Goal: Find specific page/section: Find specific page/section

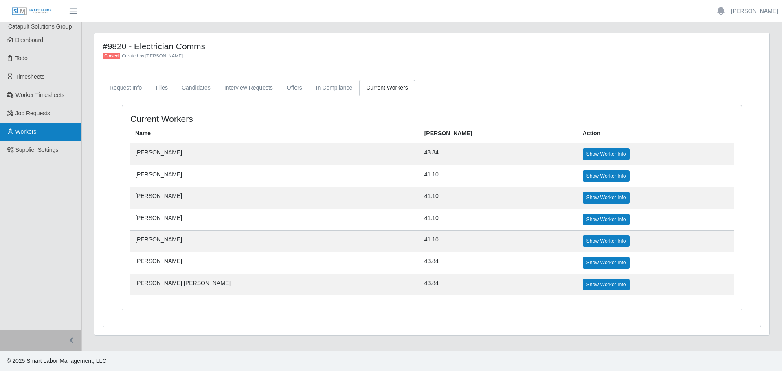
click at [27, 132] on span "Workers" at bounding box center [25, 131] width 21 height 7
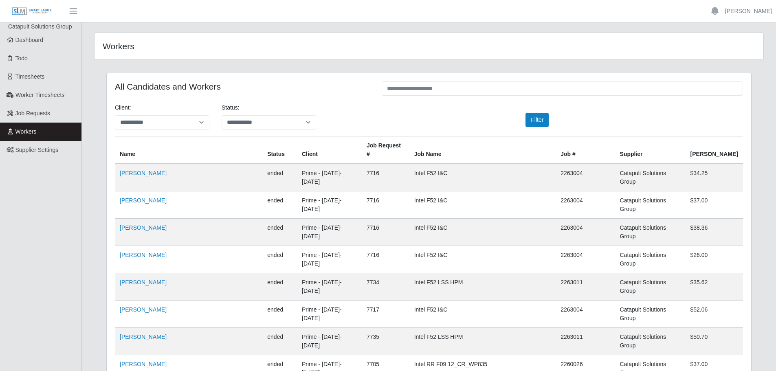
click at [25, 128] on span "Workers" at bounding box center [25, 131] width 21 height 7
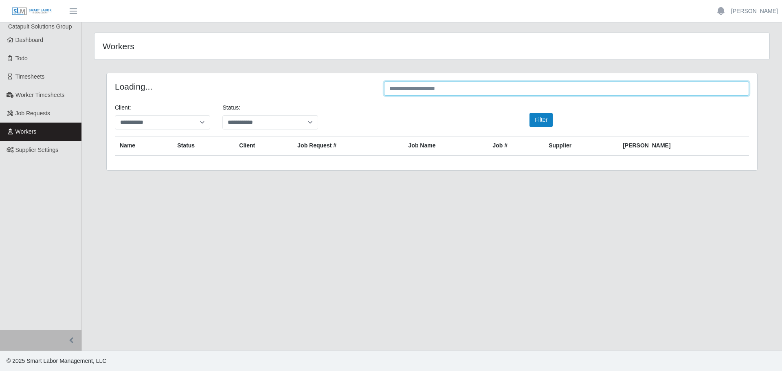
click at [507, 91] on input "text" at bounding box center [566, 89] width 365 height 14
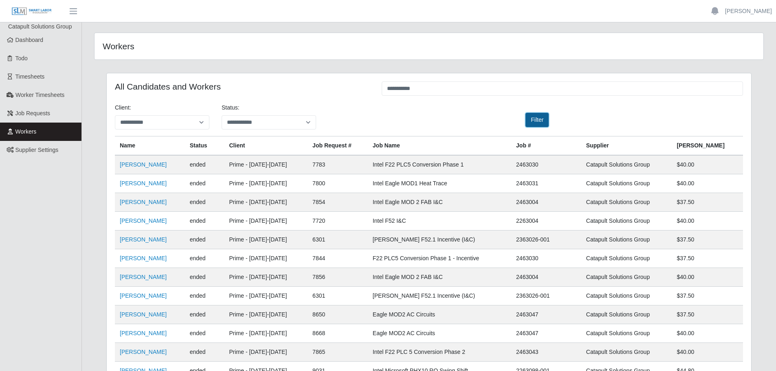
click at [545, 117] on button "Filter" at bounding box center [537, 120] width 23 height 14
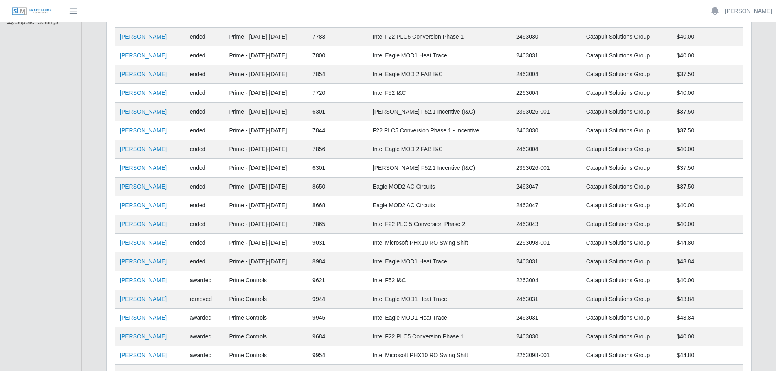
scroll to position [28, 0]
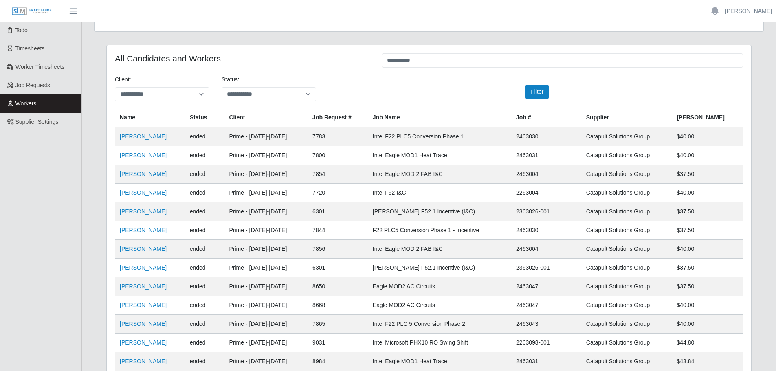
click at [421, 118] on th "Job Name" at bounding box center [439, 117] width 143 height 19
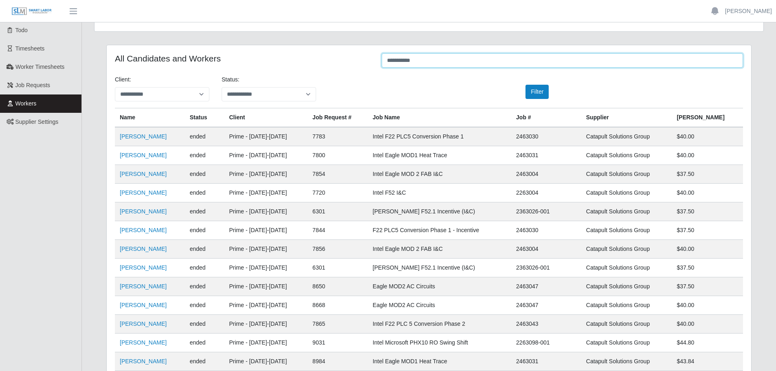
drag, startPoint x: 419, startPoint y: 55, endPoint x: 367, endPoint y: 55, distance: 51.8
click at [367, 55] on div "**********" at bounding box center [429, 61] width 641 height 16
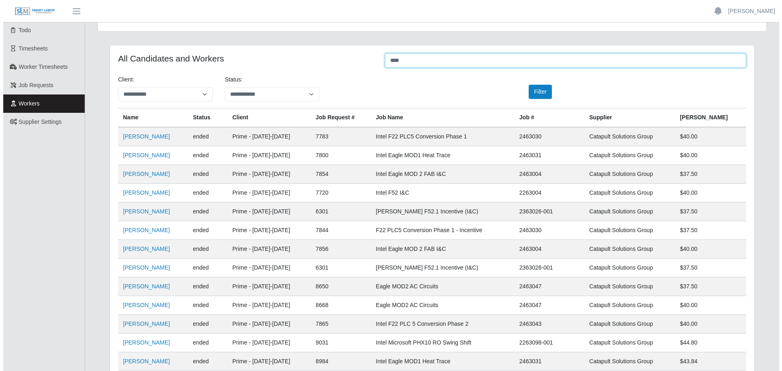
scroll to position [0, 0]
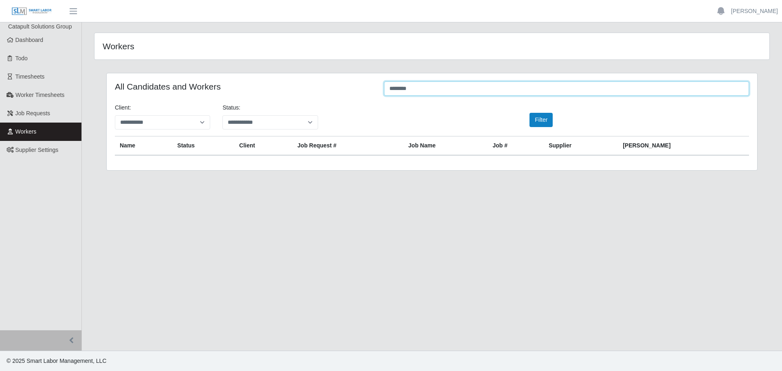
type input "********"
click at [34, 113] on span "Job Requests" at bounding box center [32, 113] width 35 height 7
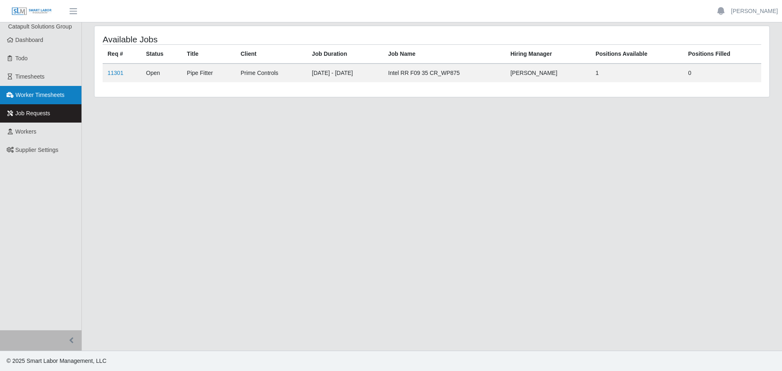
click at [34, 99] on link "Worker Timesheets" at bounding box center [41, 95] width 82 height 18
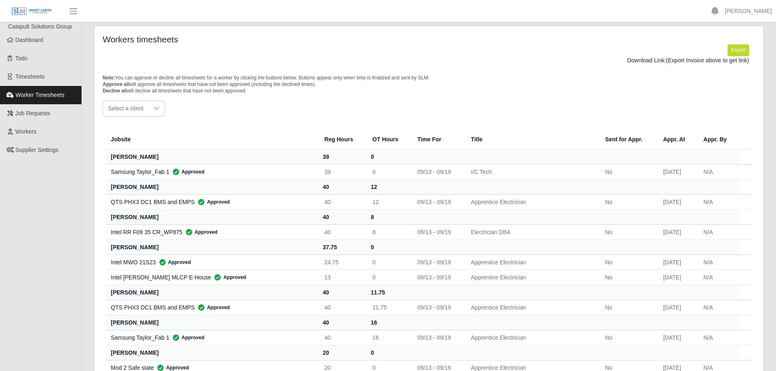
click at [130, 203] on div "QTS PHX3 DC1 BMS and EMPS Approved" at bounding box center [211, 202] width 201 height 8
click at [45, 47] on link "Dashboard" at bounding box center [41, 40] width 82 height 18
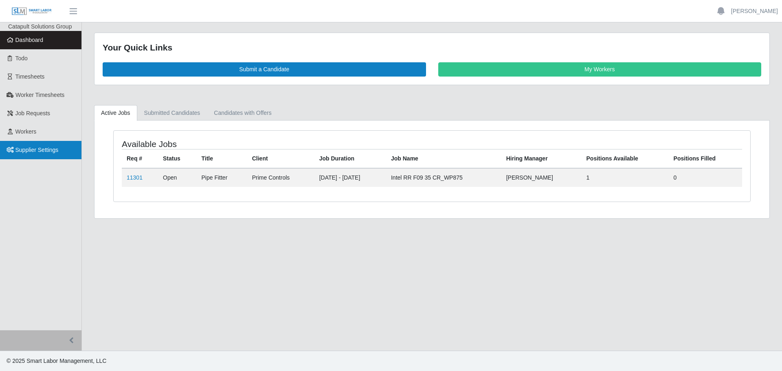
click at [43, 149] on span "Supplier Settings" at bounding box center [36, 150] width 43 height 7
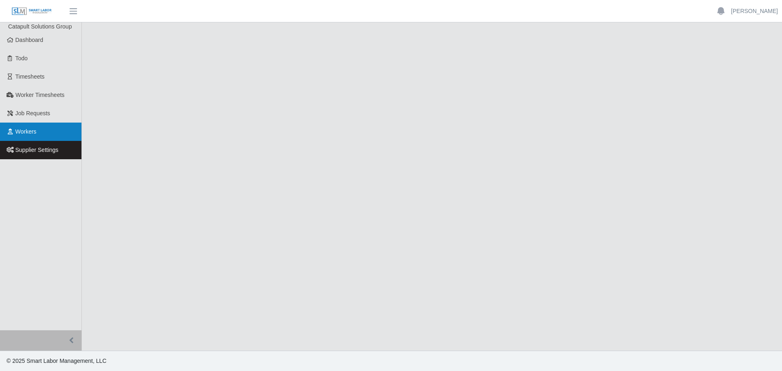
click at [51, 133] on link "Workers" at bounding box center [41, 132] width 82 height 18
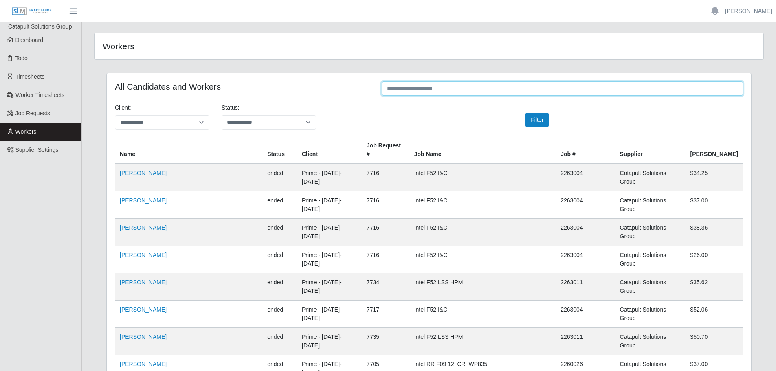
click at [511, 90] on input "text" at bounding box center [562, 89] width 361 height 14
click at [188, 121] on select "**********" at bounding box center [162, 122] width 95 height 14
click at [473, 91] on input "text" at bounding box center [562, 89] width 361 height 14
type input "***"
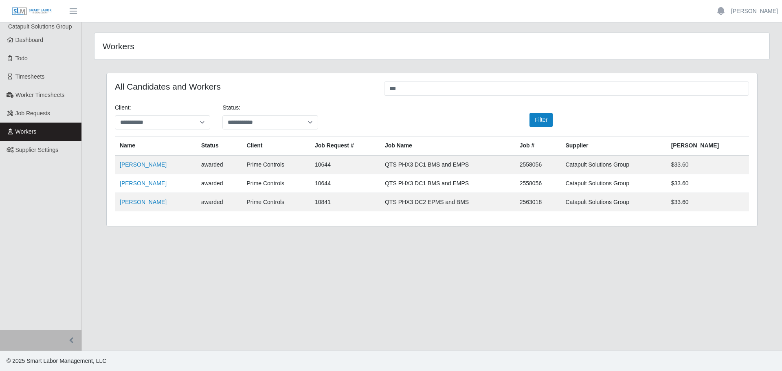
click at [45, 136] on link "Workers" at bounding box center [41, 132] width 82 height 18
